Goal: Find specific page/section: Find specific page/section

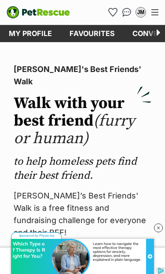
click at [98, 33] on link "Favourites" at bounding box center [92, 33] width 63 height 17
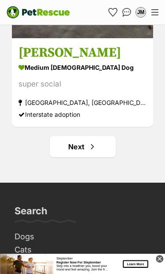
scroll to position [5345, 0]
click at [90, 152] on span "Next page" at bounding box center [92, 147] width 9 height 11
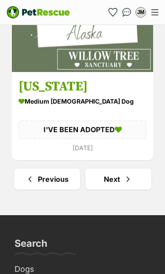
scroll to position [5226, 0]
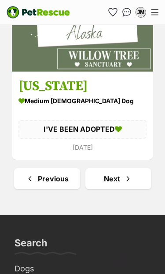
click at [112, 187] on link "Next" at bounding box center [118, 178] width 66 height 21
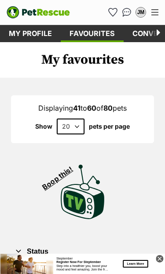
click at [87, 35] on link "Favourites" at bounding box center [92, 33] width 63 height 17
click at [128, 9] on img "Conversations" at bounding box center [126, 12] width 9 height 9
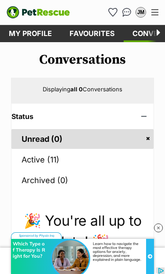
click at [34, 156] on link "Active (11)" at bounding box center [82, 160] width 142 height 20
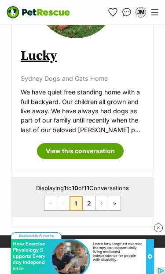
scroll to position [2464, 0]
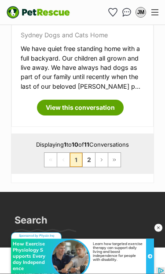
click at [86, 153] on link "2" at bounding box center [89, 160] width 12 height 14
